Goal: Task Accomplishment & Management: Manage account settings

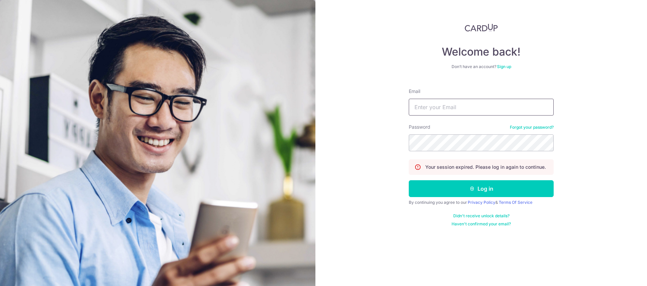
click at [442, 103] on input "Email" at bounding box center [481, 107] width 145 height 17
type input "Kelvintanjiancai@gmail.com"
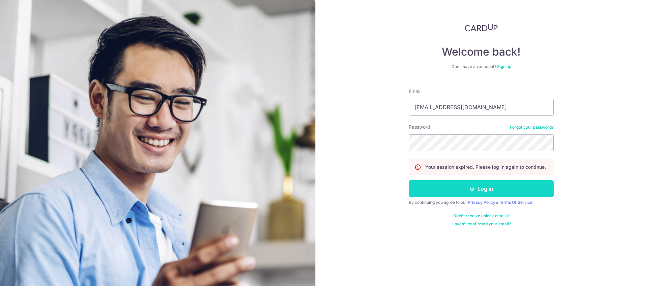
click at [492, 192] on button "Log in" at bounding box center [481, 188] width 145 height 17
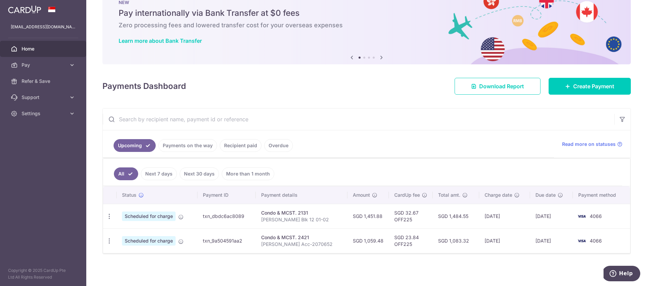
click at [236, 148] on link "Recipient paid" at bounding box center [241, 145] width 42 height 13
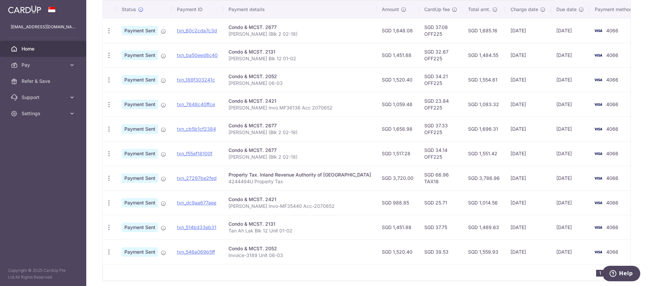
scroll to position [179, 0]
